Goal: Transaction & Acquisition: Purchase product/service

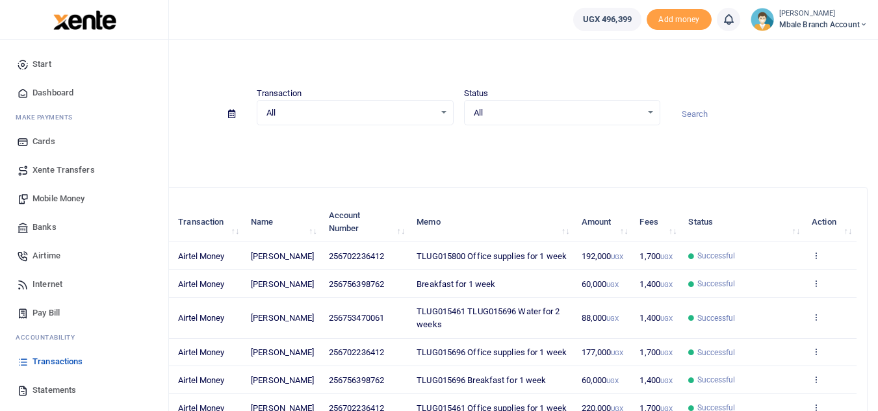
click at [49, 198] on span "Mobile Money" at bounding box center [58, 198] width 52 height 13
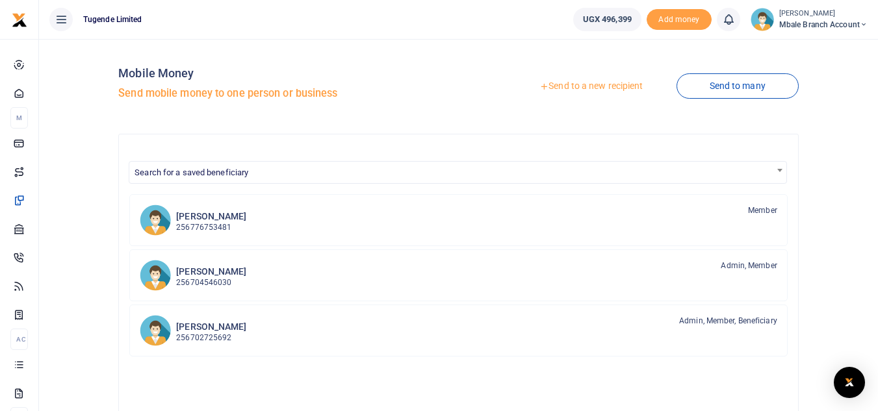
click at [609, 84] on link "Send to a new recipient" at bounding box center [591, 86] width 170 height 23
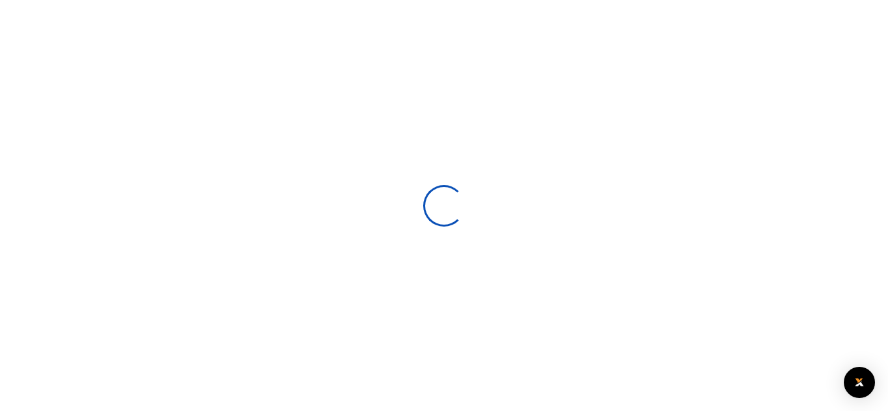
select select
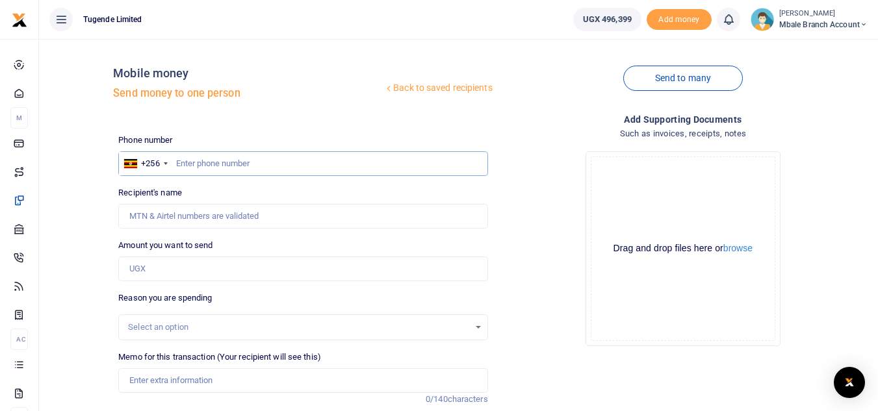
click at [241, 162] on input "text" at bounding box center [302, 163] width 369 height 25
type input "783956450"
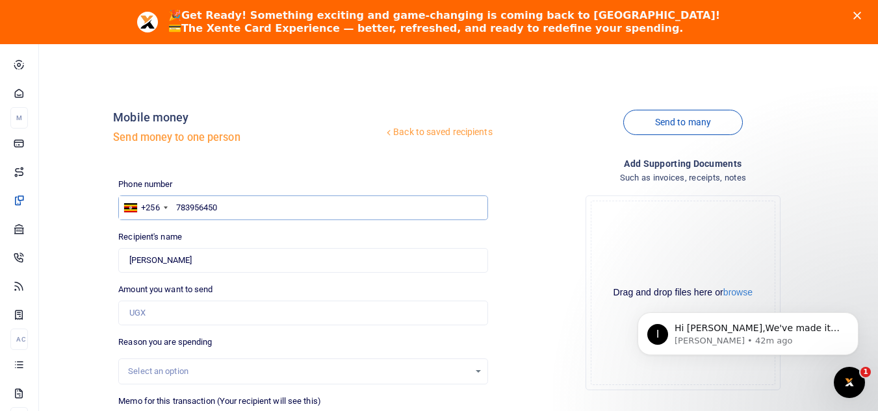
type input "Jimmy John Musimbi"
type input "783956450"
click at [193, 313] on input "Amount you want to send" at bounding box center [302, 313] width 369 height 25
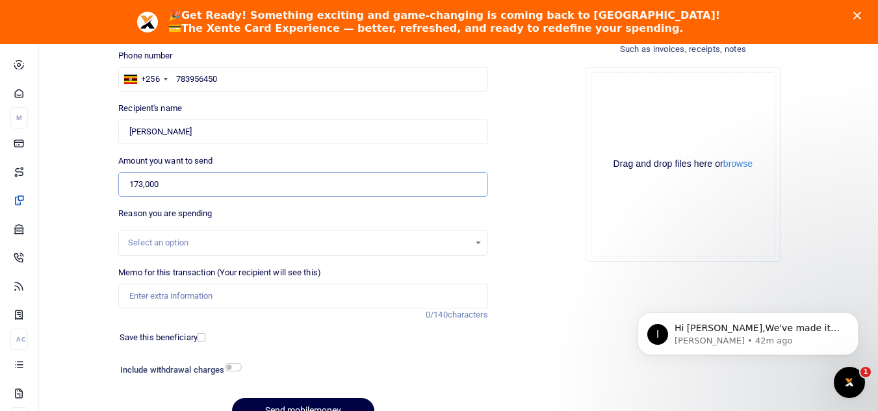
scroll to position [133, 0]
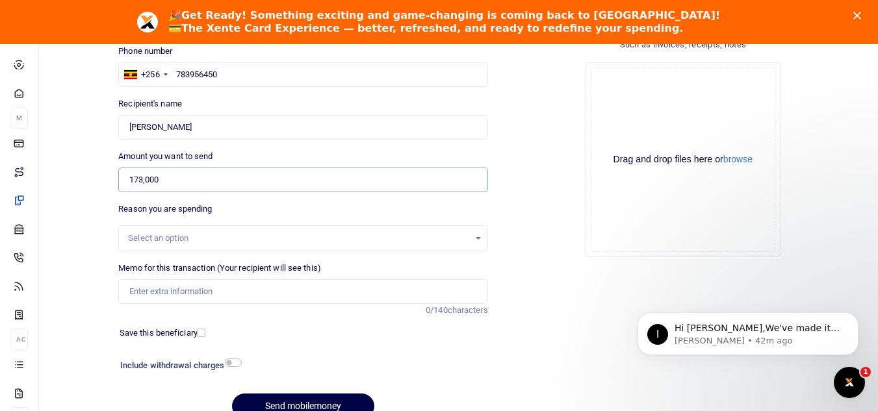
type input "173,000"
click at [185, 289] on input "Memo for this transaction (Your recipient will see this)" at bounding box center [302, 291] width 369 height 25
paste input "TLUG-016096"
click at [151, 290] on input "TLUG-016096" at bounding box center [302, 291] width 369 height 25
click at [190, 294] on input "TLUG016096" at bounding box center [302, 291] width 369 height 25
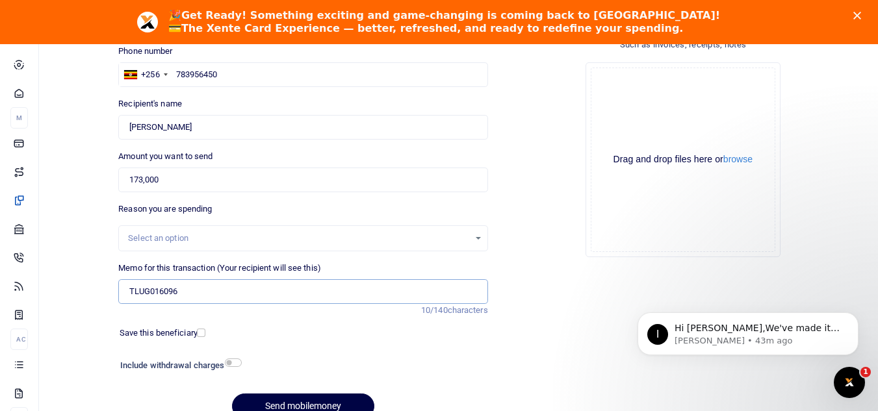
scroll to position [196, 0]
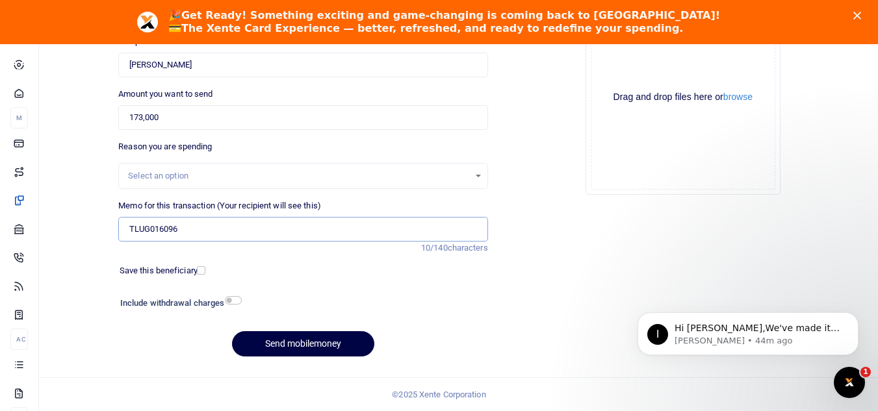
type input "TLUG016096"
click at [292, 349] on button "Send mobilemoney" at bounding box center [303, 343] width 142 height 25
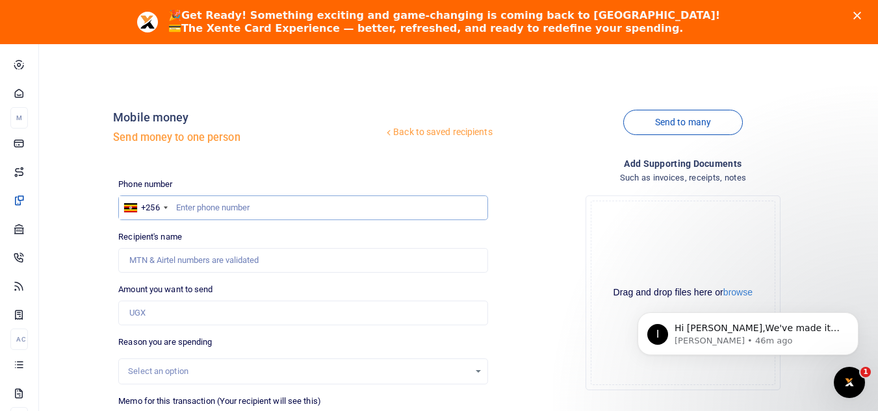
click at [222, 209] on input "text" at bounding box center [302, 208] width 369 height 25
type input "783956450"
type input "[PERSON_NAME]"
type input "783956450"
click at [253, 318] on input "Amount you want to send" at bounding box center [302, 313] width 369 height 25
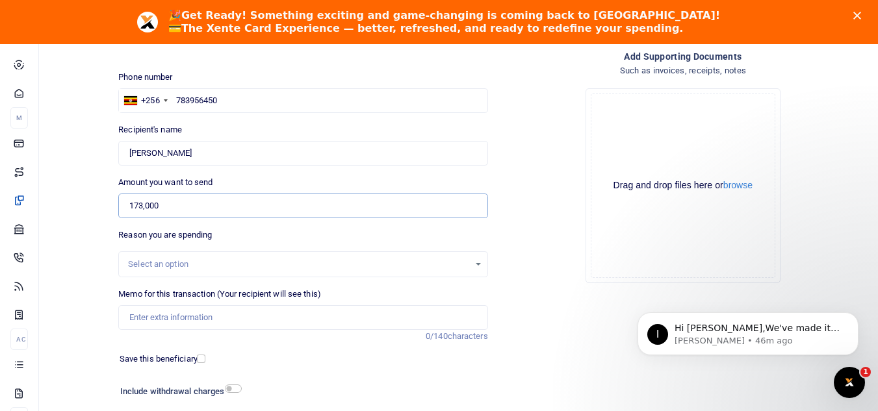
scroll to position [109, 0]
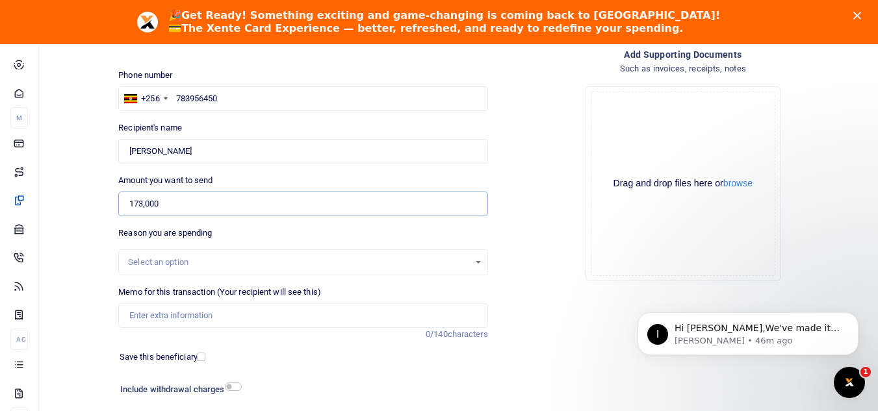
type input "173,000"
click at [174, 323] on input "Memo for this transaction (Your recipient will see this)" at bounding box center [302, 315] width 369 height 25
paste input "TLUG-016096"
click at [153, 315] on input "TLUG-016096" at bounding box center [302, 315] width 369 height 25
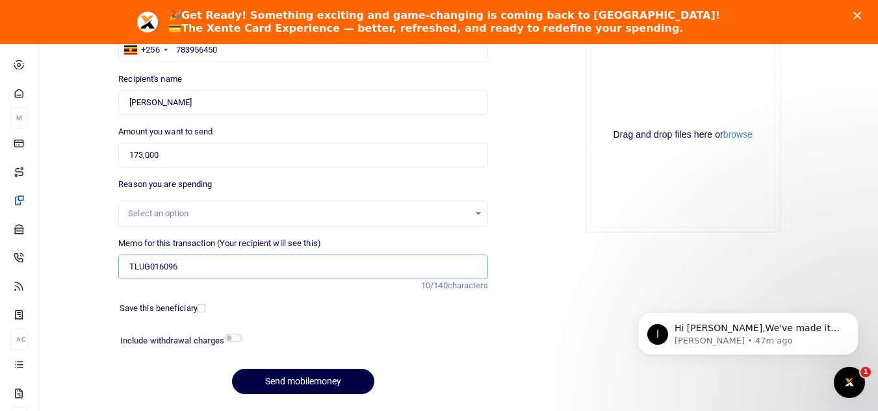
scroll to position [152, 0]
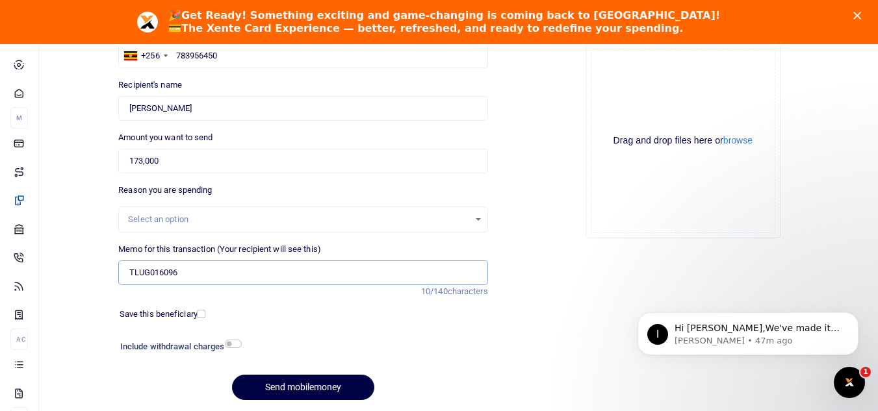
type input "TLUG016096"
click at [476, 220] on div "Select an option" at bounding box center [303, 220] width 368 height 14
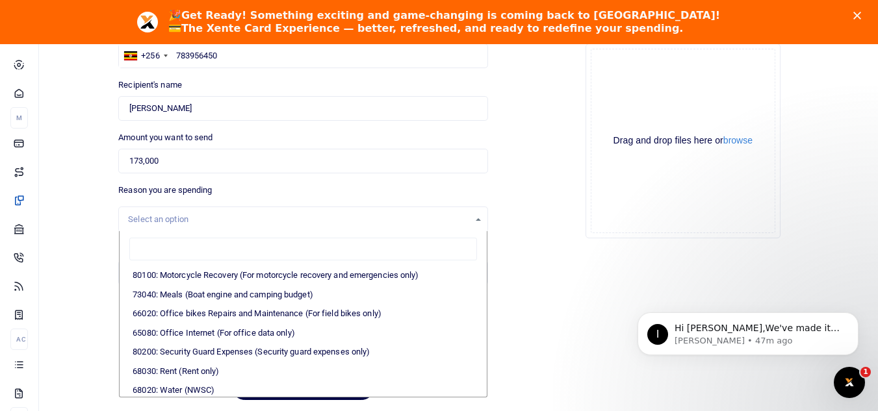
scroll to position [157, 0]
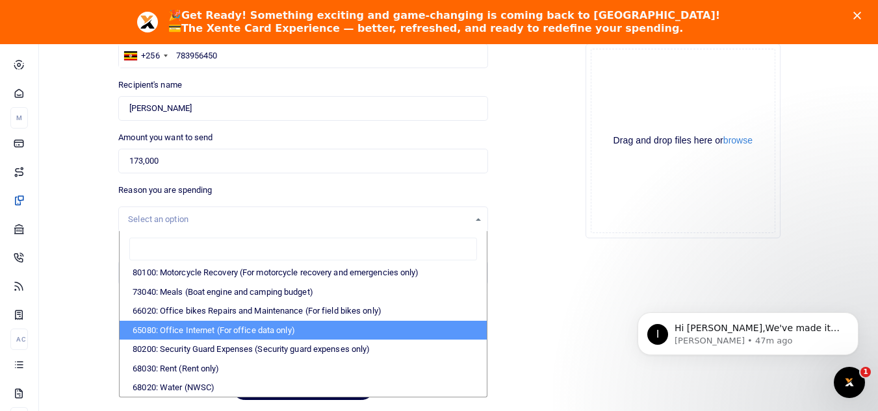
click at [324, 329] on li "65080: Office Internet (For office data only)" at bounding box center [303, 330] width 367 height 19
select select "35"
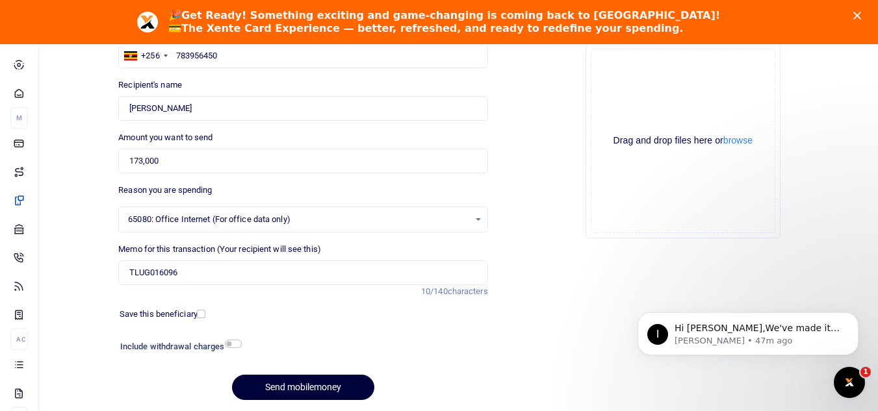
click at [311, 388] on button "Send mobilemoney" at bounding box center [303, 387] width 142 height 25
